Goal: Task Accomplishment & Management: Use online tool/utility

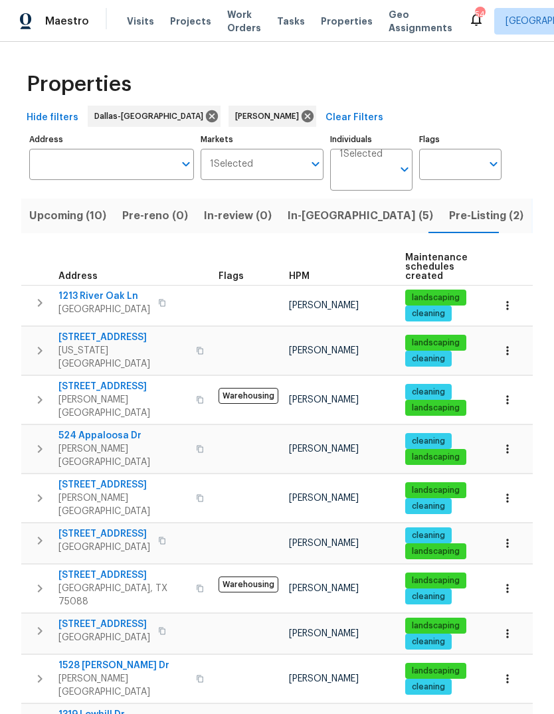
click at [316, 219] on span "In-reno (5)" at bounding box center [359, 215] width 145 height 19
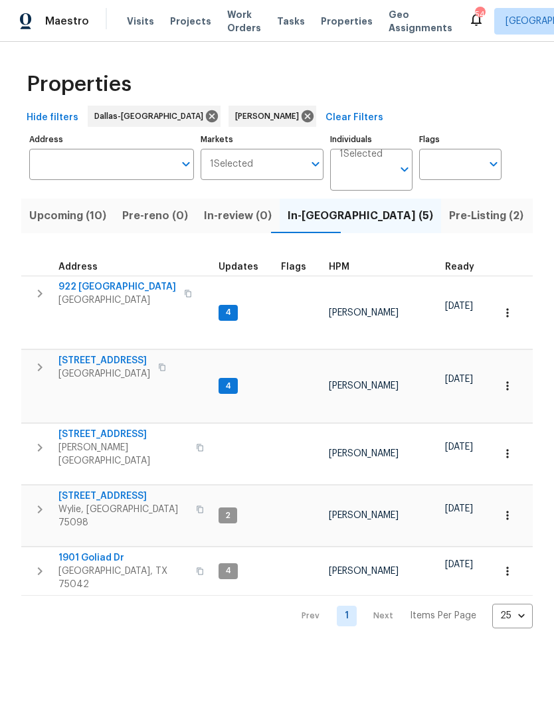
click at [94, 283] on span "922 Laguna Dr" at bounding box center [116, 286] width 117 height 13
click at [86, 551] on span "1901 Goliad Dr" at bounding box center [122, 557] width 129 height 13
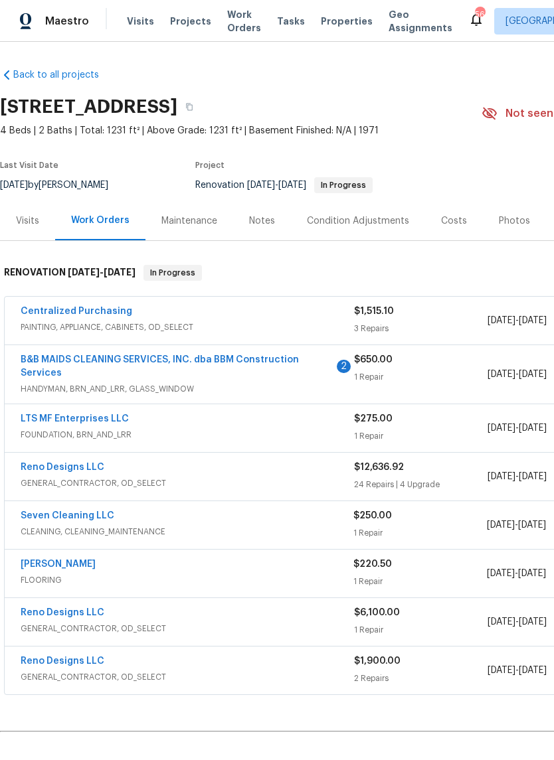
click at [250, 360] on link "B&B MAIDS CLEANING SERVICES, INC. dba BBM Construction Services" at bounding box center [160, 366] width 278 height 23
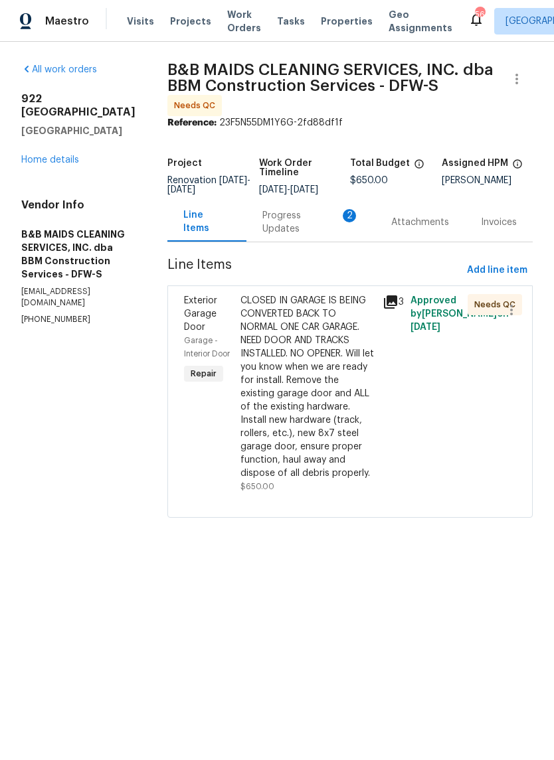
click at [309, 230] on div "Progress Updates 2" at bounding box center [310, 222] width 97 height 27
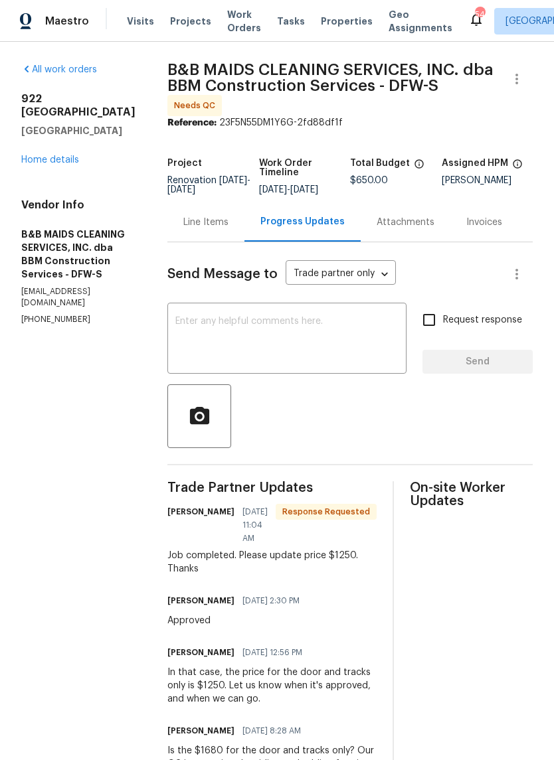
click at [58, 155] on link "Home details" at bounding box center [50, 159] width 58 height 9
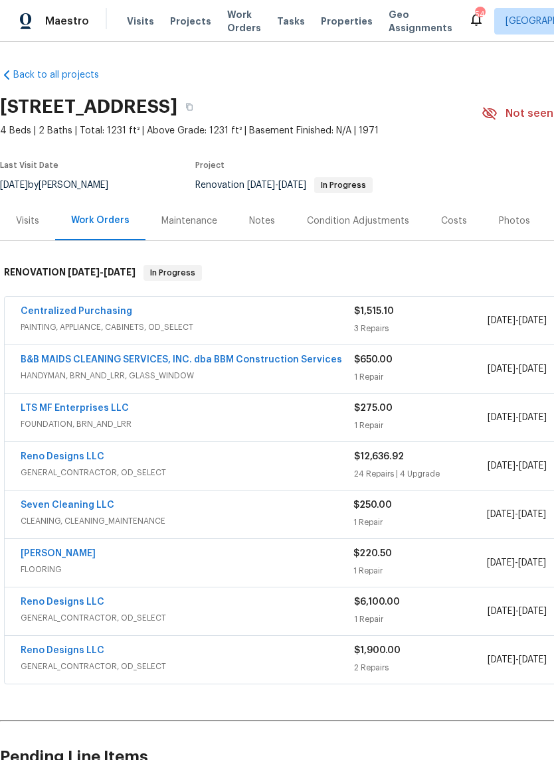
click at [273, 363] on link "B&B MAIDS CLEANING SERVICES, INC. dba BBM Construction Services" at bounding box center [181, 359] width 321 height 9
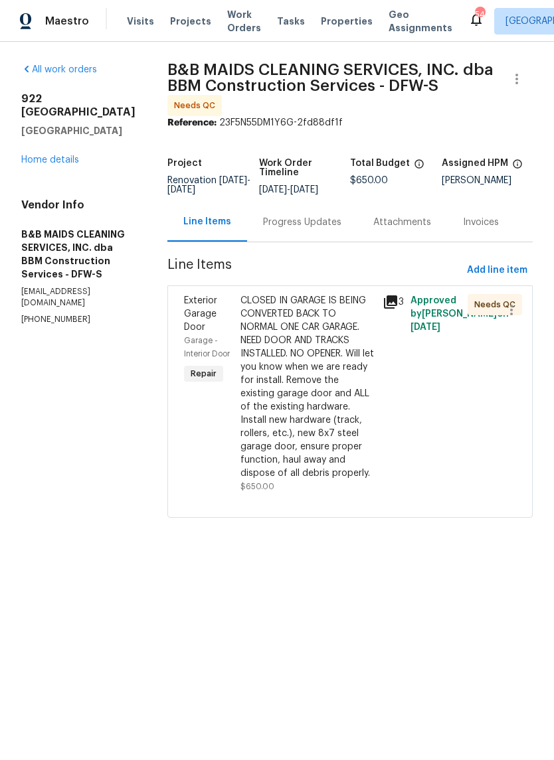
click at [339, 420] on div "CLOSED IN GARAGE IS BEING CONVERTED BACK TO NORMAL ONE CAR GARAGE. NEED DOOR AN…" at bounding box center [306, 387] width 133 height 186
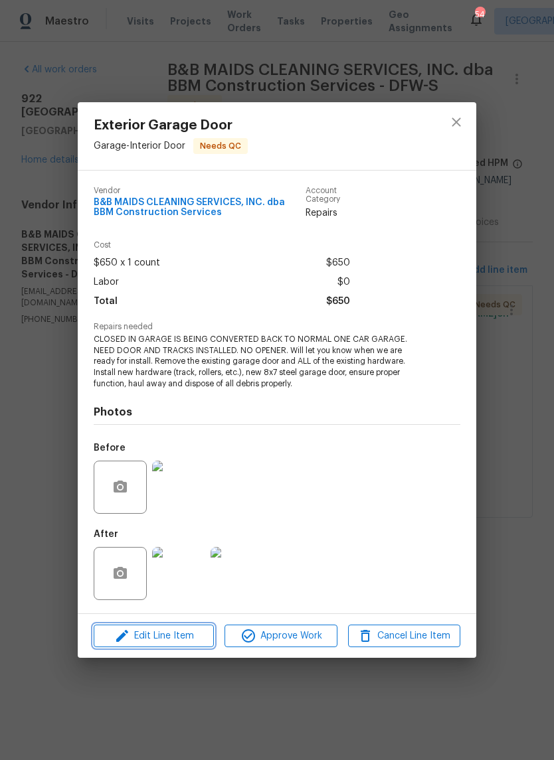
click at [174, 638] on span "Edit Line Item" at bounding box center [154, 636] width 112 height 17
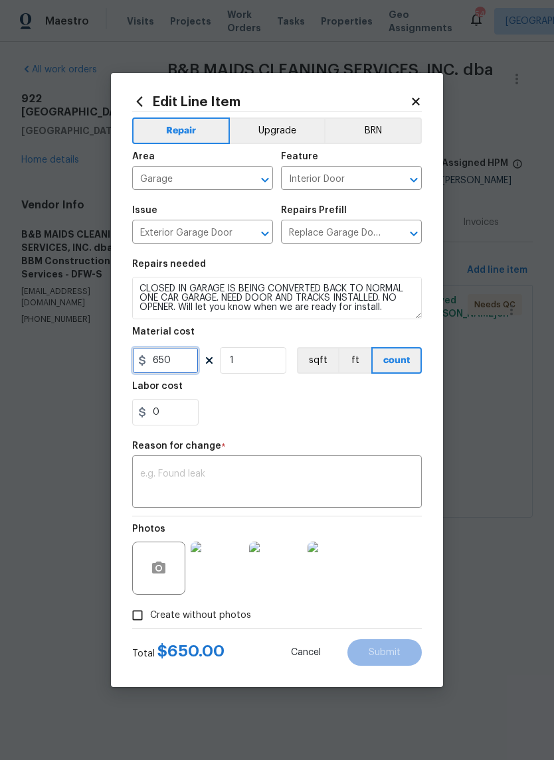
click at [183, 364] on input "650" at bounding box center [165, 360] width 66 height 27
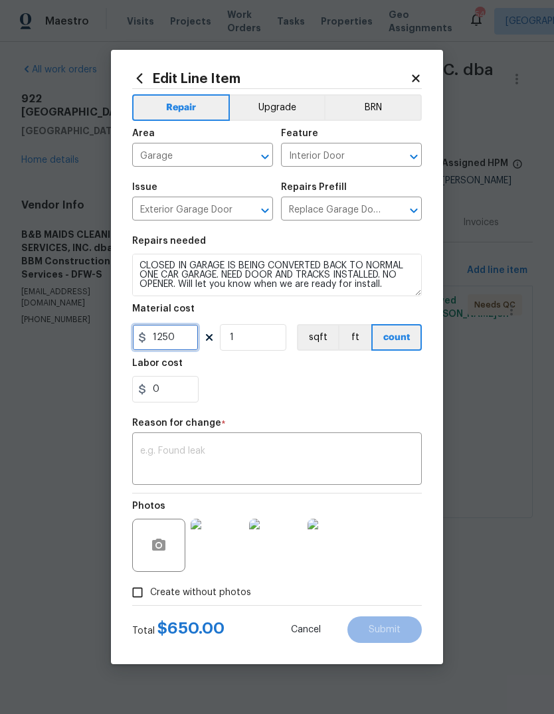
type input "1250"
click at [251, 447] on textarea at bounding box center [276, 460] width 273 height 28
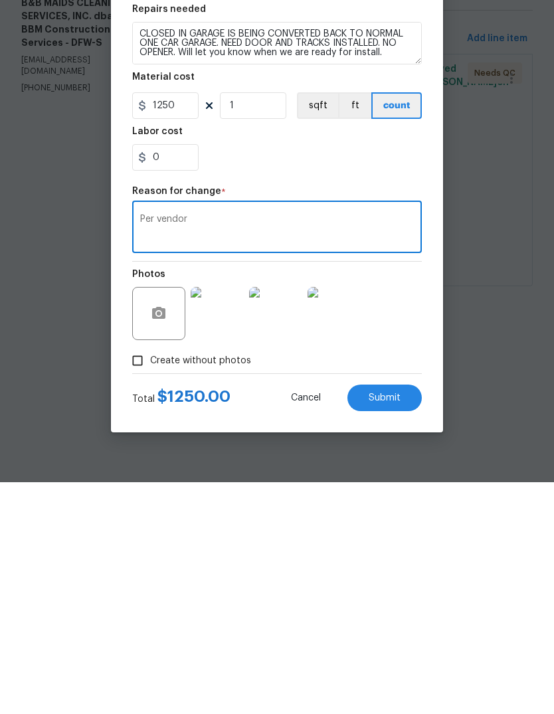
type textarea "Per vendor"
click at [394, 625] on span "Submit" at bounding box center [384, 630] width 32 height 10
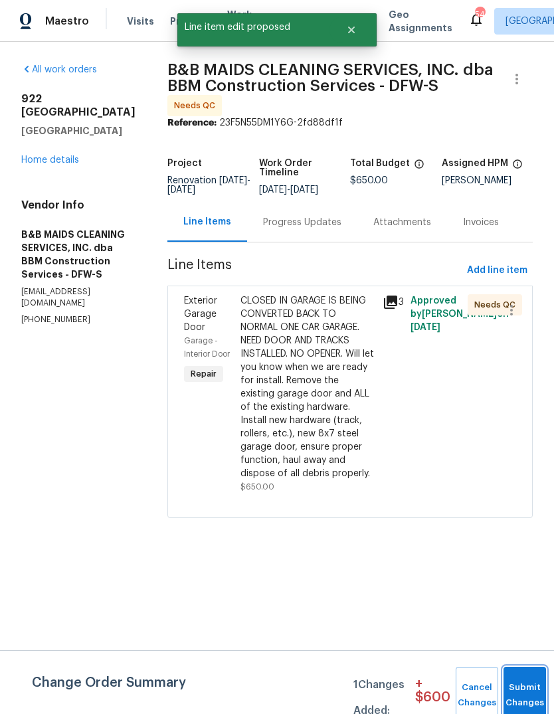
click at [519, 689] on button "Submit Changes" at bounding box center [524, 694] width 42 height 57
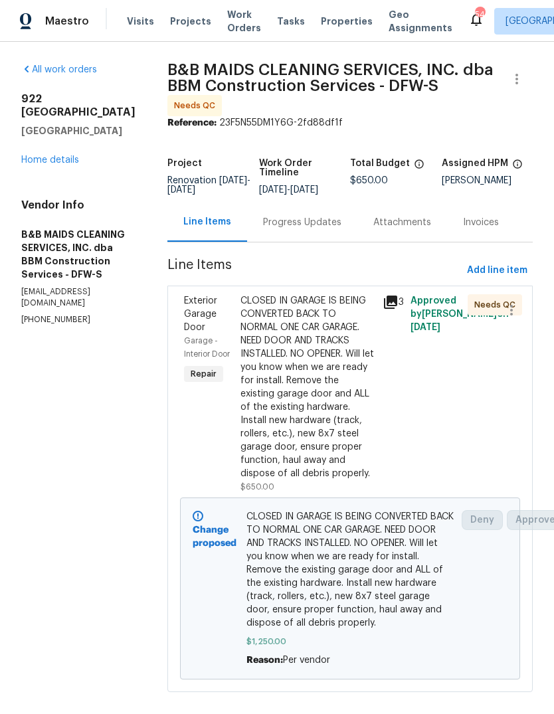
click at [65, 155] on link "Home details" at bounding box center [50, 159] width 58 height 9
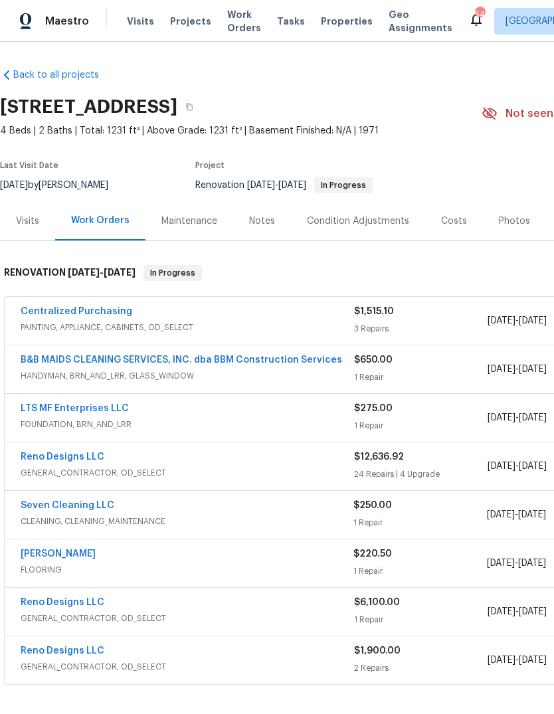
click at [271, 359] on link "B&B MAIDS CLEANING SERVICES, INC. dba BBM Construction Services" at bounding box center [181, 359] width 321 height 9
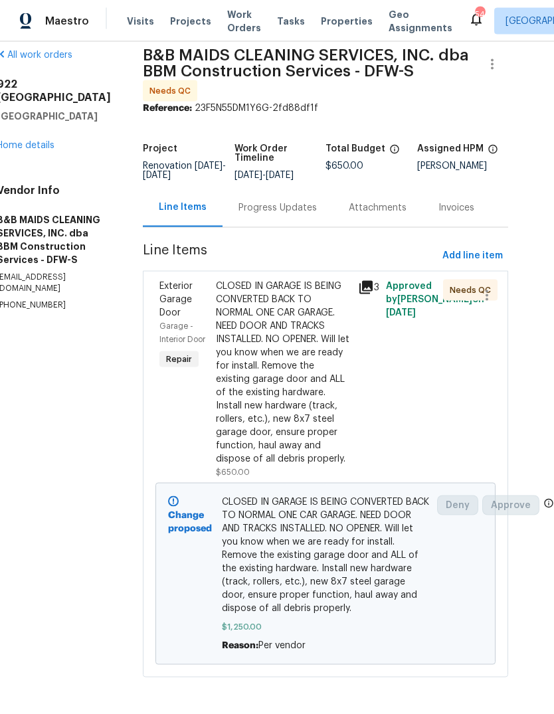
scroll to position [50, 0]
click at [33, 141] on link "Home details" at bounding box center [26, 145] width 58 height 9
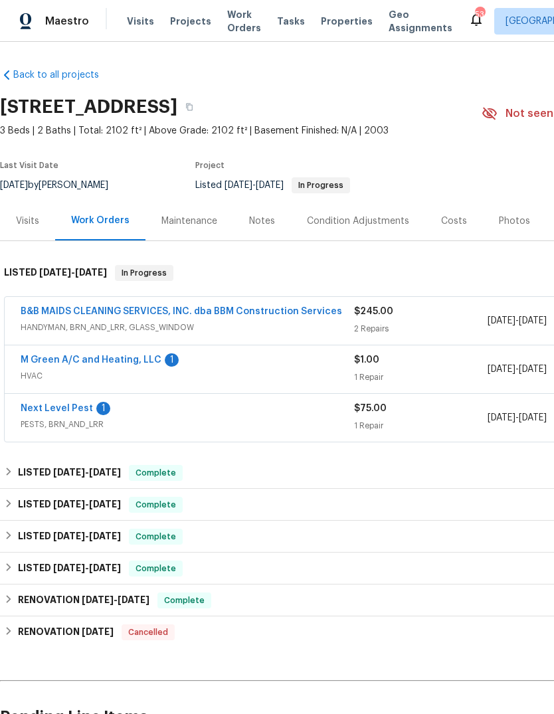
scroll to position [50, 0]
